Goal: Task Accomplishment & Management: Manage account settings

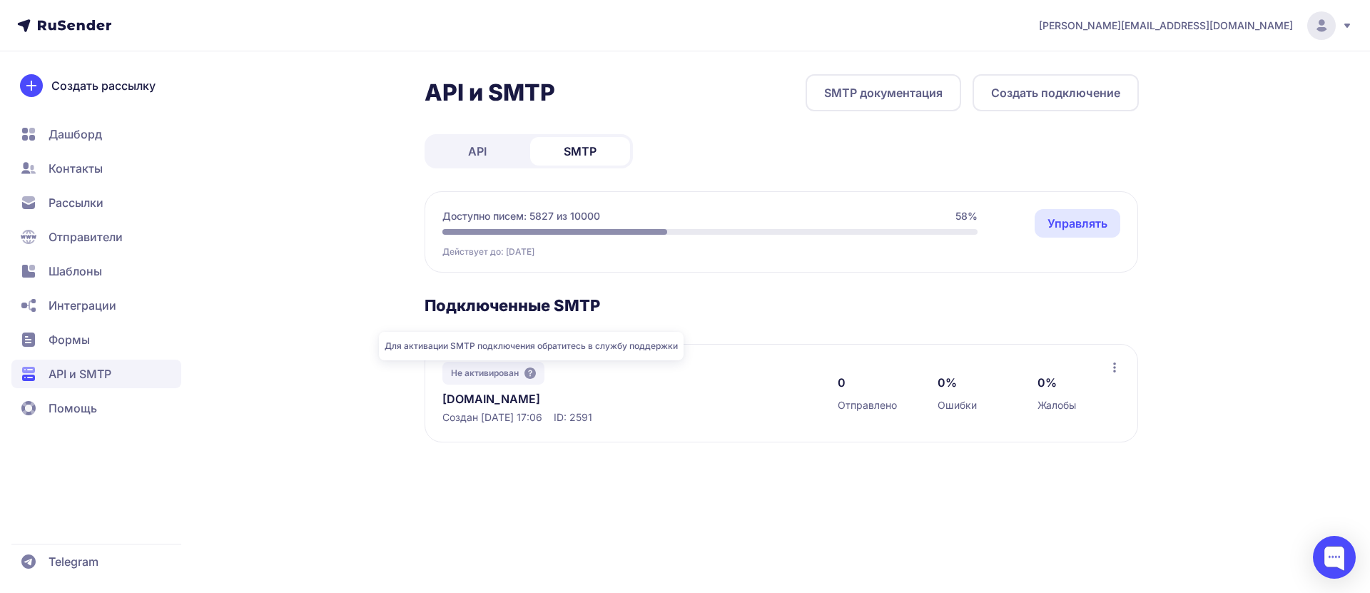
click at [528, 368] on icon at bounding box center [529, 372] width 11 height 11
click at [1330, 558] on div at bounding box center [1334, 557] width 43 height 43
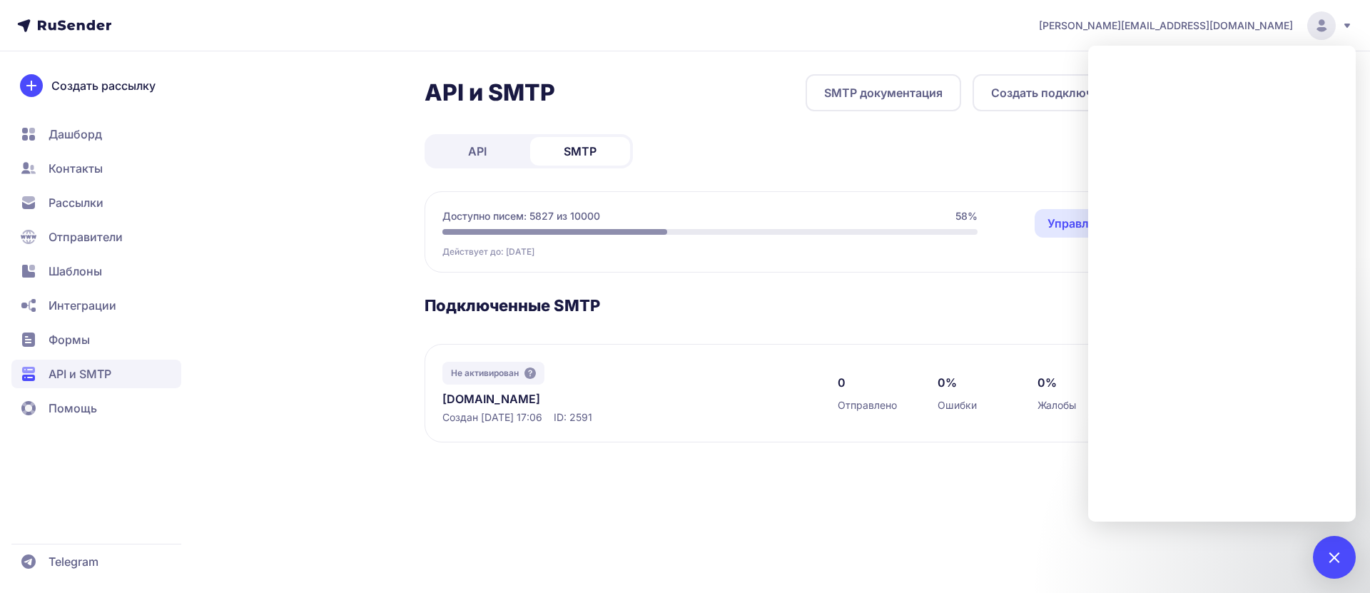
click at [854, 331] on section "Подключенные SMTP Не активирован oleryw.online Создан 31.08.2025, 17:06 ID: 259…" at bounding box center [781, 368] width 714 height 147
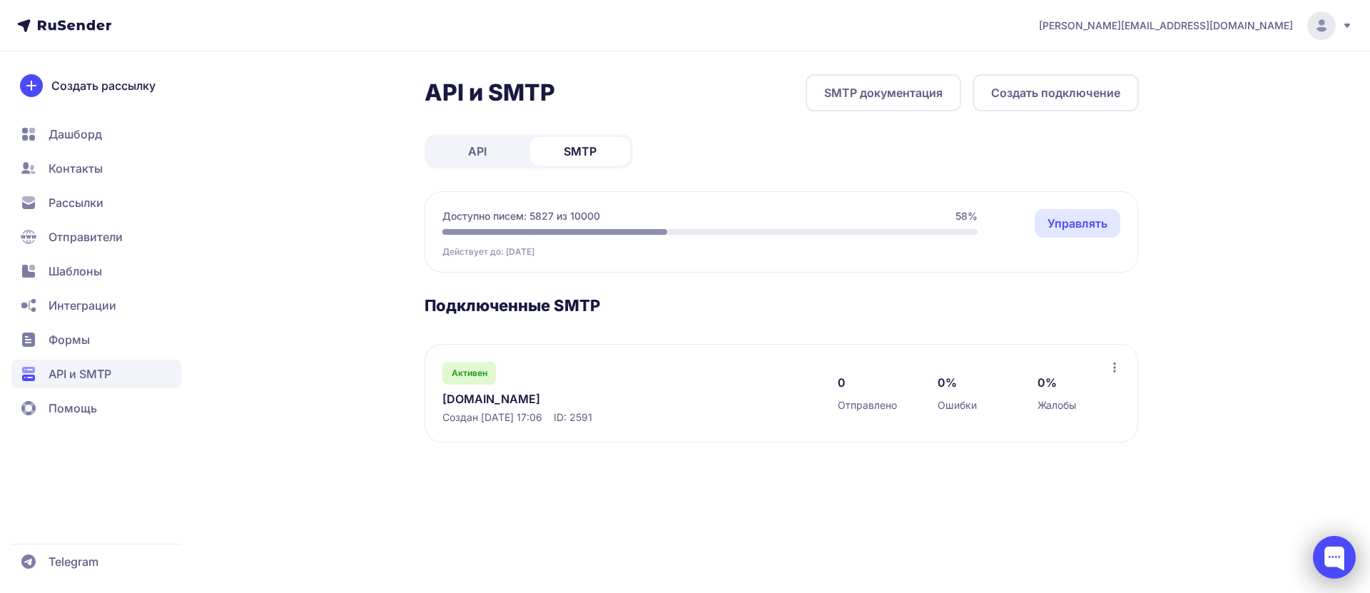
click at [1335, 561] on div at bounding box center [1334, 557] width 43 height 43
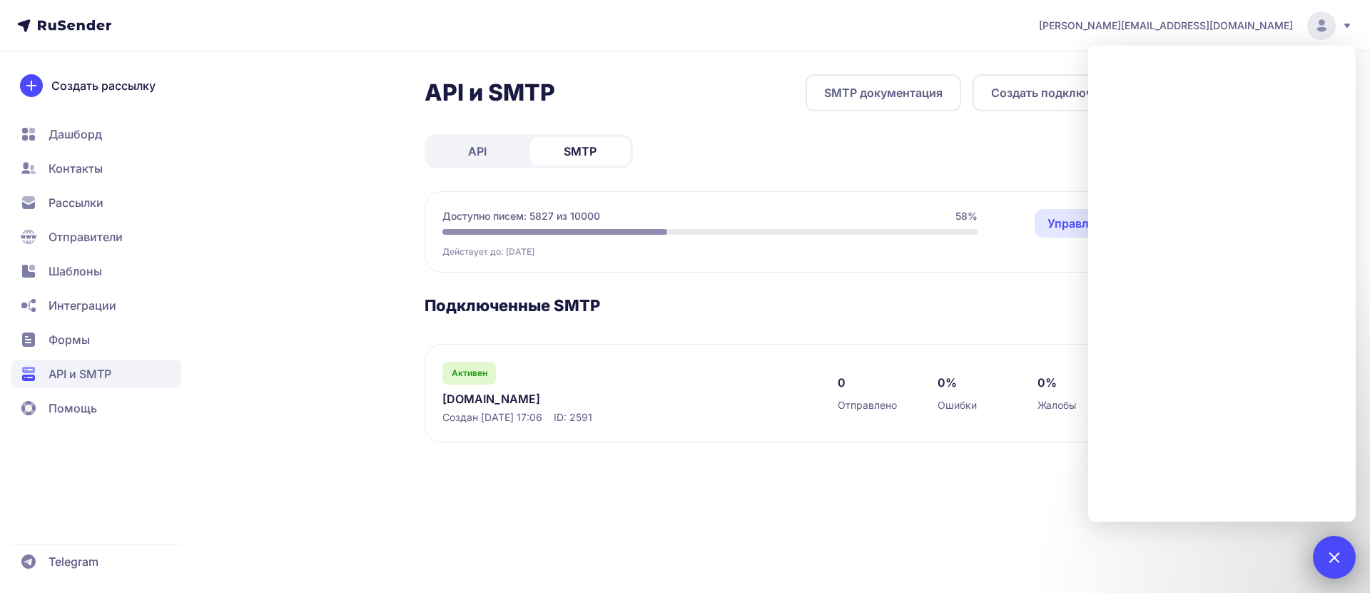
click at [1323, 542] on div at bounding box center [1334, 557] width 43 height 43
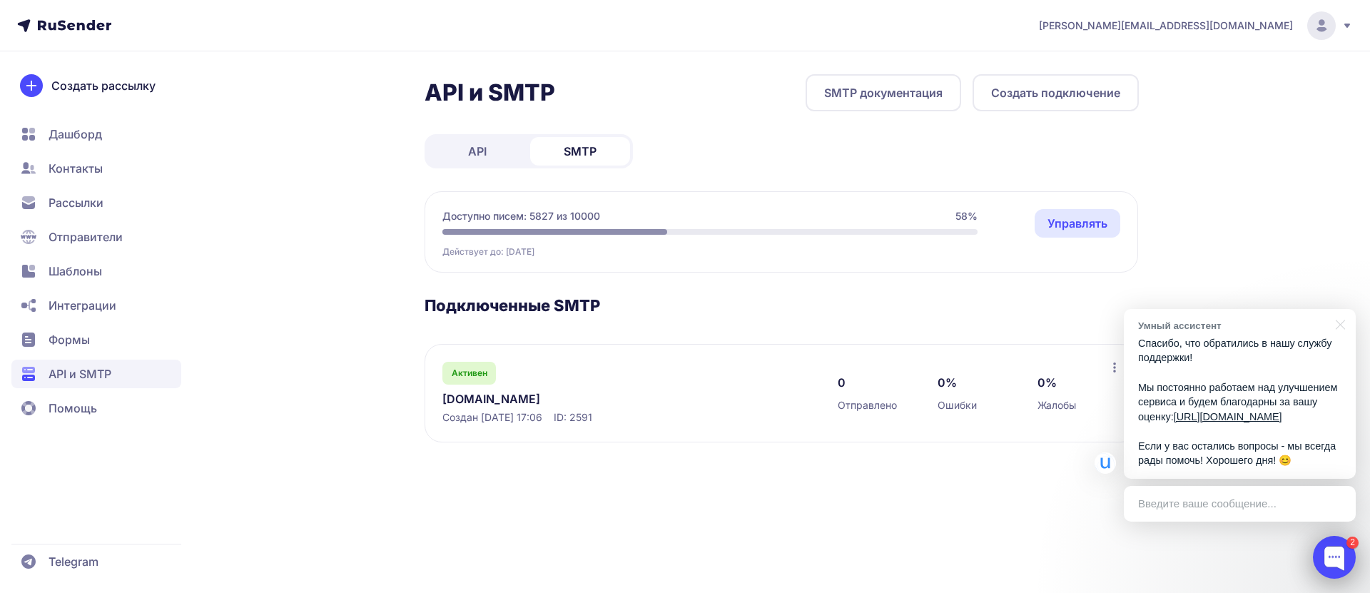
click at [1334, 561] on div at bounding box center [1334, 557] width 43 height 43
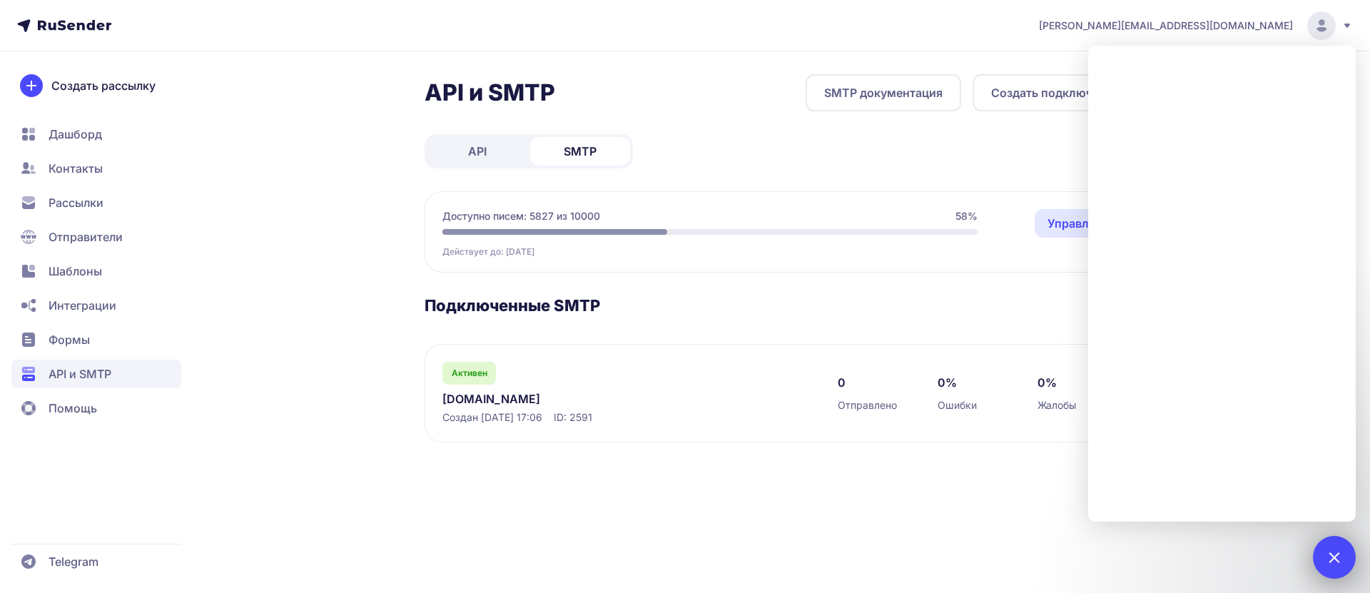
click at [1335, 544] on div "2" at bounding box center [1334, 557] width 43 height 43
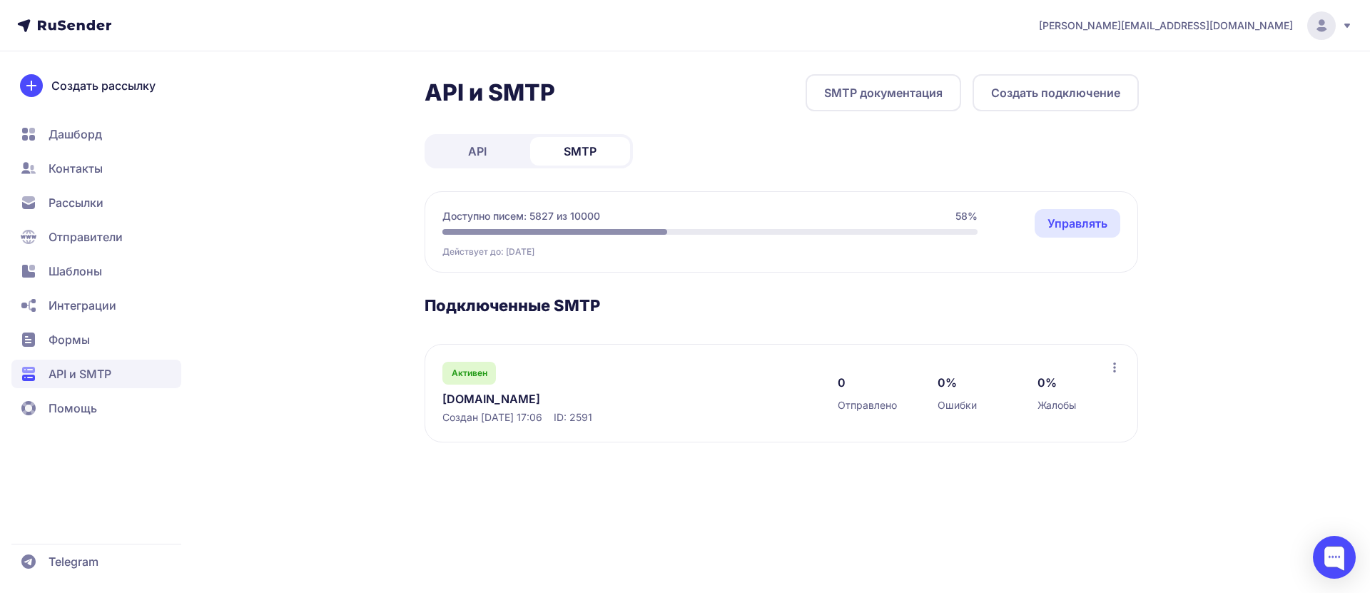
click at [1039, 532] on div "[PERSON_NAME][EMAIL_ADDRESS][DOMAIN_NAME] API и SMTP SMTP документация Создать …" at bounding box center [685, 296] width 1370 height 593
